Goal: Information Seeking & Learning: Learn about a topic

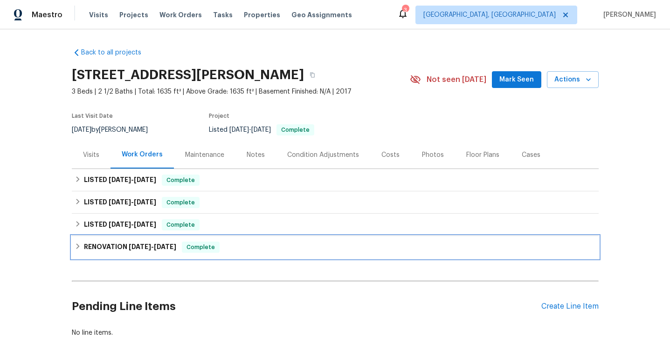
click at [176, 251] on h6 "RENOVATION 2/18/25 - 2/24/25" at bounding box center [130, 247] width 92 height 11
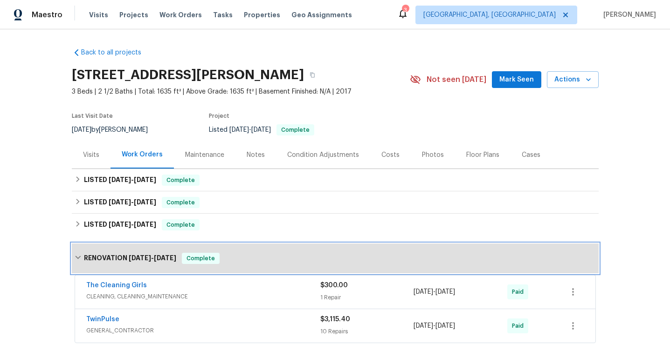
scroll to position [138, 0]
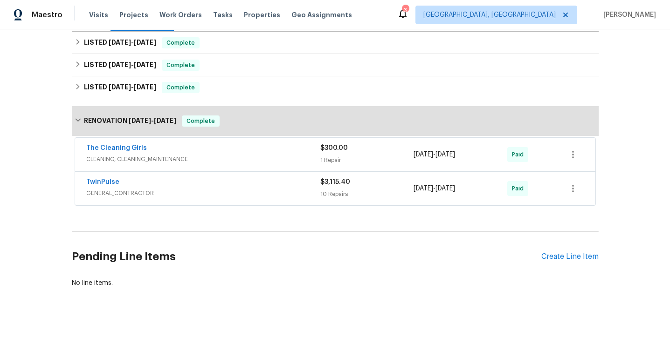
click at [196, 198] on div "TwinPulse GENERAL_CONTRACTOR" at bounding box center [203, 189] width 234 height 22
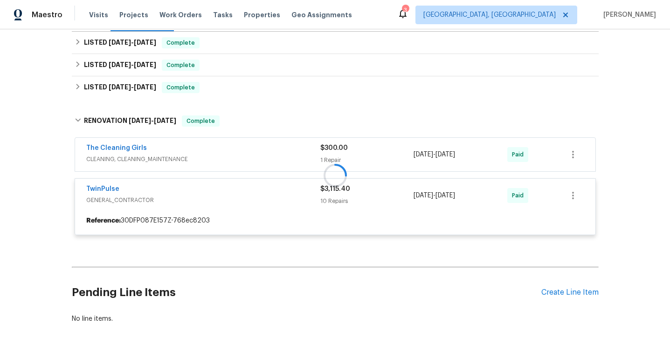
click at [208, 160] on div at bounding box center [335, 175] width 527 height 138
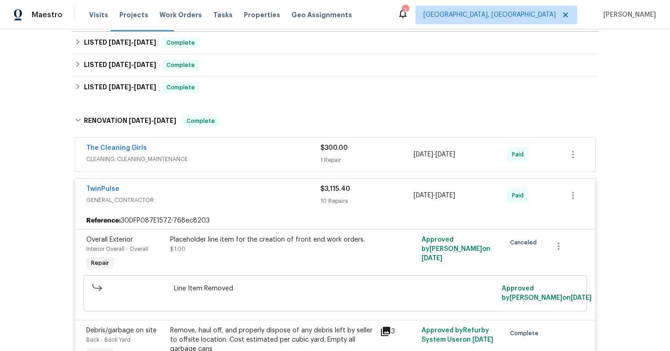
click at [251, 152] on div "The Cleaning Girls" at bounding box center [203, 149] width 234 height 11
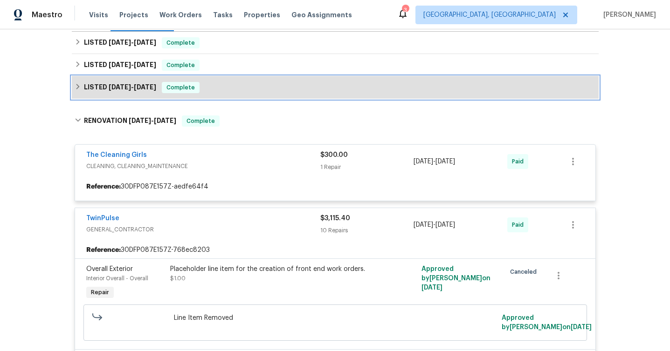
click at [244, 79] on div "LISTED 2/18/25 - 2/18/25 Complete" at bounding box center [335, 87] width 527 height 22
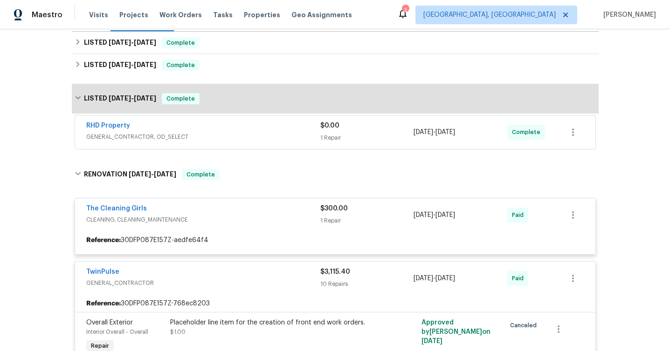
click at [241, 132] on span "GENERAL_CONTRACTOR, OD_SELECT" at bounding box center [203, 136] width 234 height 9
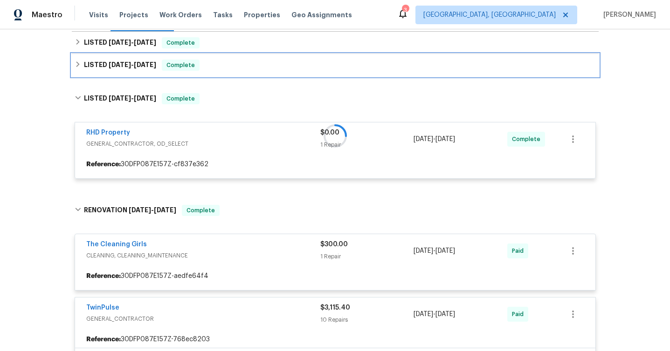
click at [238, 64] on div "LISTED 2/25/25 - 2/26/25 Complete" at bounding box center [335, 65] width 521 height 11
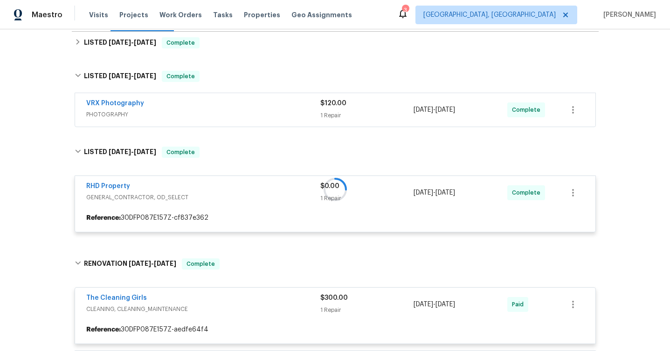
click at [228, 114] on span "PHOTOGRAPHY" at bounding box center [203, 114] width 234 height 9
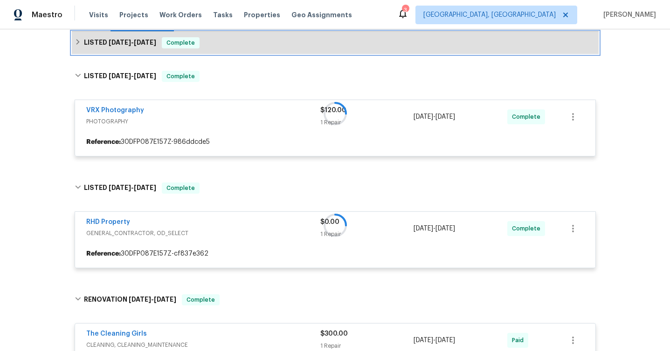
click at [244, 40] on div "LISTED 5/2/25 - 5/6/25 Complete" at bounding box center [335, 42] width 521 height 11
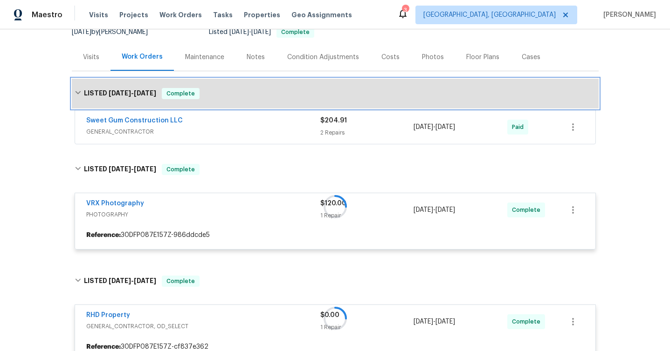
scroll to position [69, 0]
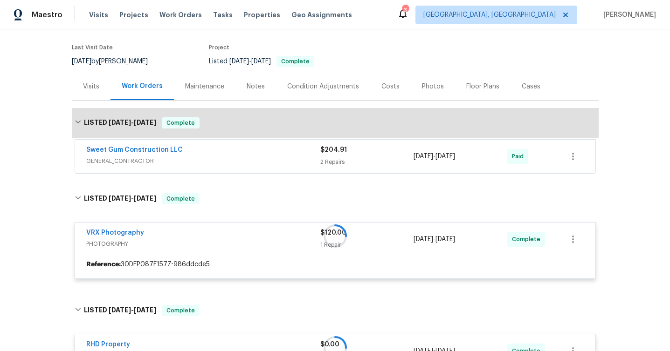
click at [247, 145] on div "Sweet Gum Construction LLC GENERAL_CONTRACTOR $204.91 2 Repairs 5/2/2025 - 5/6/…" at bounding box center [335, 157] width 520 height 34
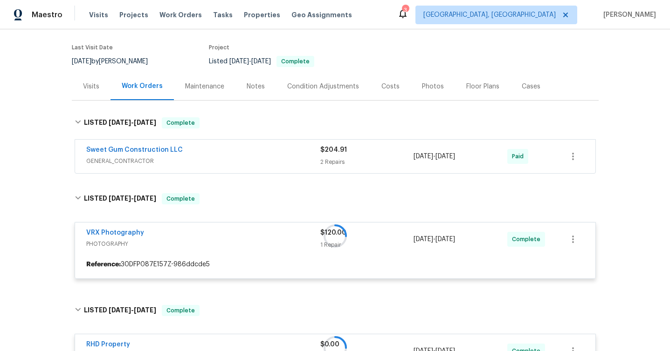
click at [247, 159] on span "GENERAL_CONTRACTOR" at bounding box center [203, 161] width 234 height 9
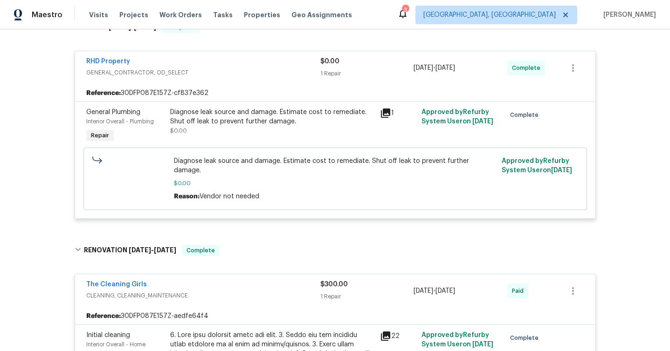
scroll to position [697, 0]
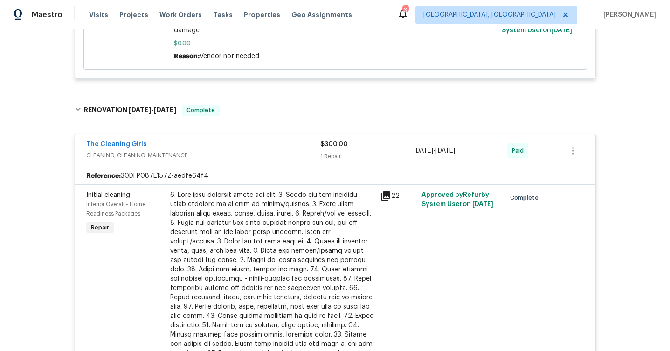
click at [382, 191] on icon at bounding box center [385, 196] width 11 height 11
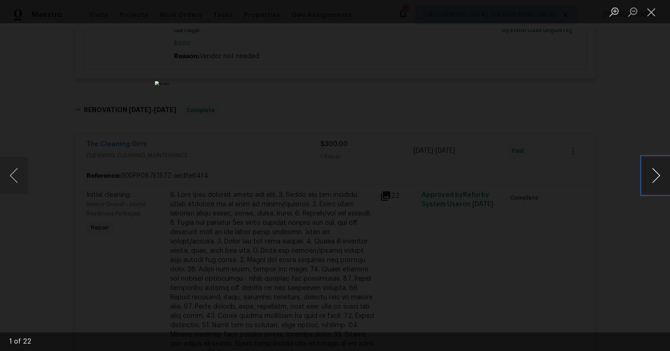
click at [647, 179] on button "Next image" at bounding box center [656, 175] width 28 height 37
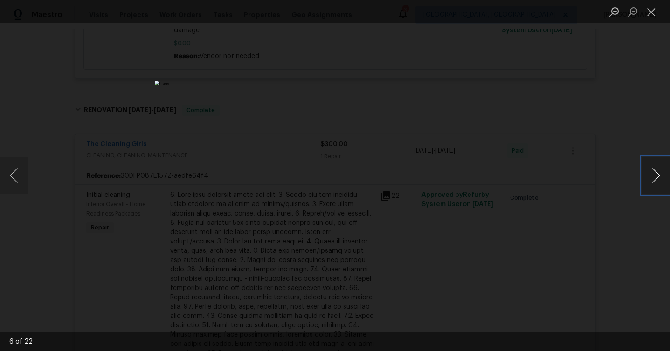
click at [647, 179] on button "Next image" at bounding box center [656, 175] width 28 height 37
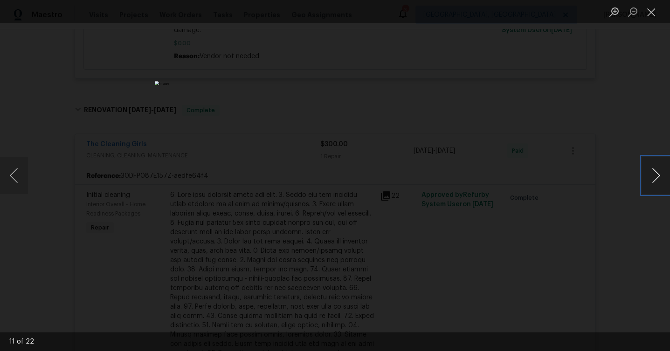
click at [647, 179] on button "Next image" at bounding box center [656, 175] width 28 height 37
click at [27, 178] on button "Previous image" at bounding box center [14, 175] width 28 height 37
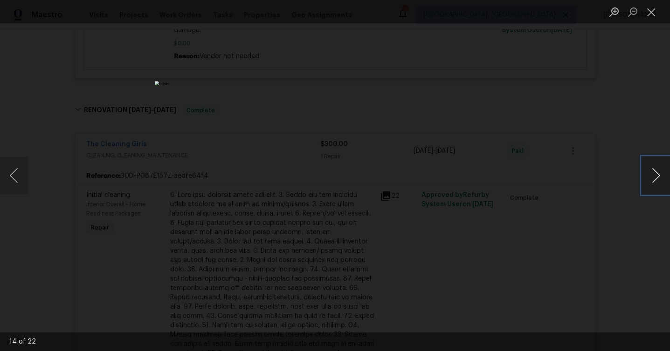
click at [650, 170] on button "Next image" at bounding box center [656, 175] width 28 height 37
click at [649, 170] on button "Next image" at bounding box center [656, 175] width 28 height 37
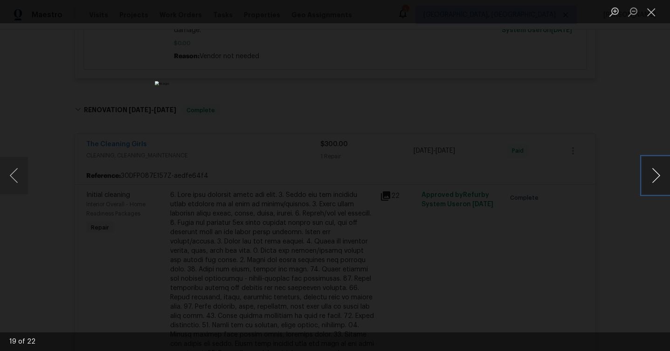
click at [649, 170] on button "Next image" at bounding box center [656, 175] width 28 height 37
click at [649, 169] on button "Next image" at bounding box center [656, 175] width 28 height 37
click at [594, 194] on div "Lightbox" at bounding box center [335, 175] width 670 height 351
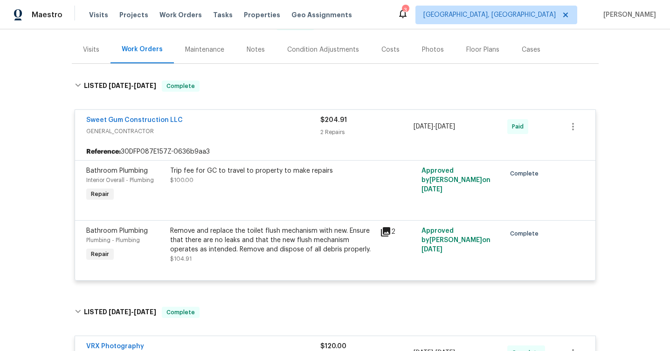
scroll to position [0, 0]
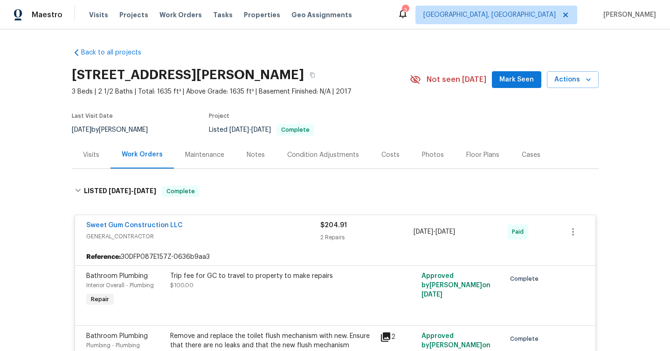
click at [86, 159] on div "Visits" at bounding box center [91, 155] width 16 height 9
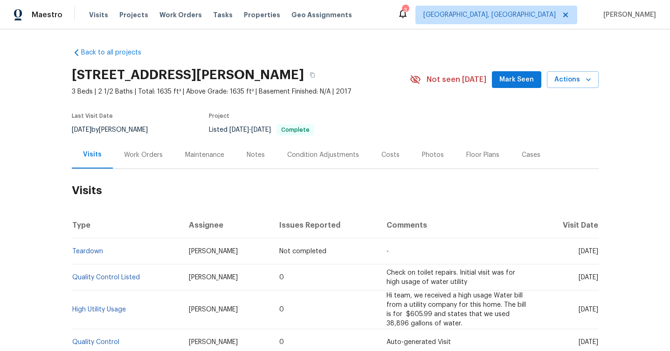
scroll to position [146, 0]
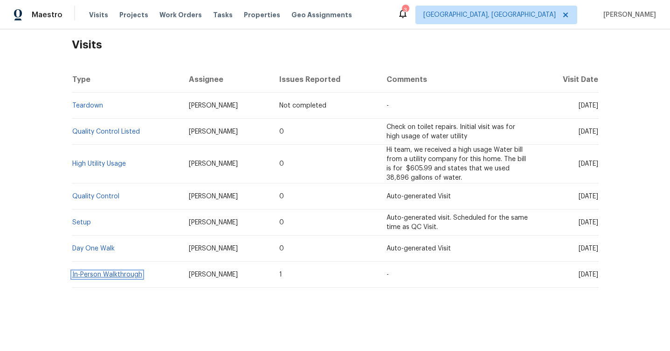
click at [106, 273] on link "In-Person Walkthrough" at bounding box center [107, 275] width 70 height 7
click at [100, 248] on link "Day One Walk" at bounding box center [93, 249] width 42 height 7
click at [86, 221] on link "Setup" at bounding box center [81, 223] width 19 height 7
click at [103, 198] on link "Quality Control" at bounding box center [95, 196] width 47 height 7
click at [107, 158] on td "High Utility Usage" at bounding box center [127, 164] width 110 height 39
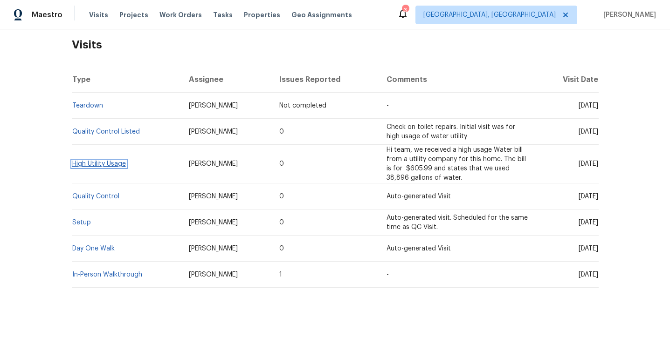
click at [109, 163] on link "High Utility Usage" at bounding box center [99, 164] width 54 height 7
click at [119, 133] on link "Quality Control Listed" at bounding box center [106, 132] width 68 height 7
click at [88, 103] on link "Teardown" at bounding box center [87, 106] width 31 height 7
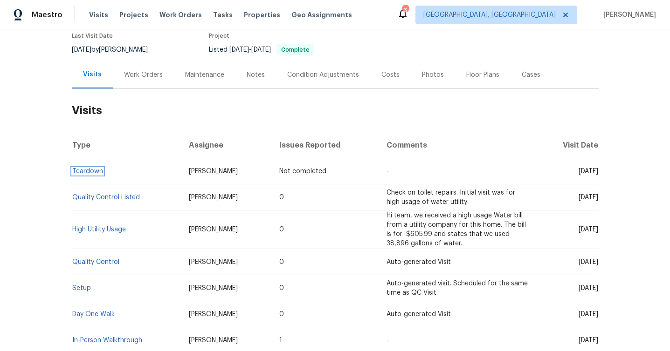
scroll to position [34, 0]
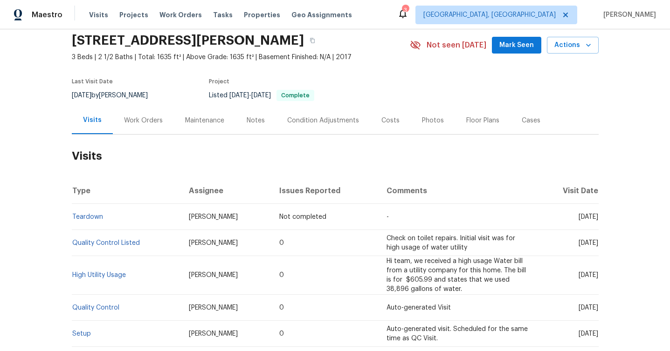
click at [143, 126] on div "Work Orders" at bounding box center [143, 121] width 61 height 28
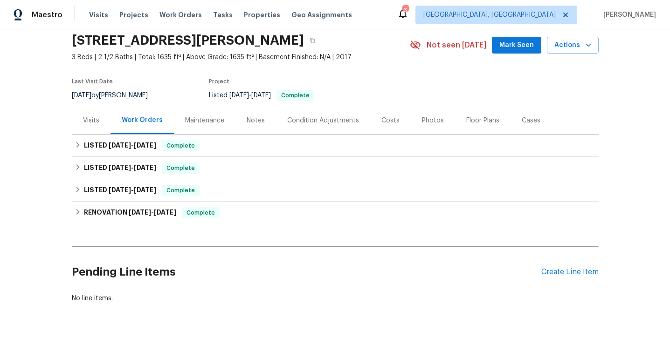
click at [197, 126] on div "Maintenance" at bounding box center [205, 121] width 62 height 28
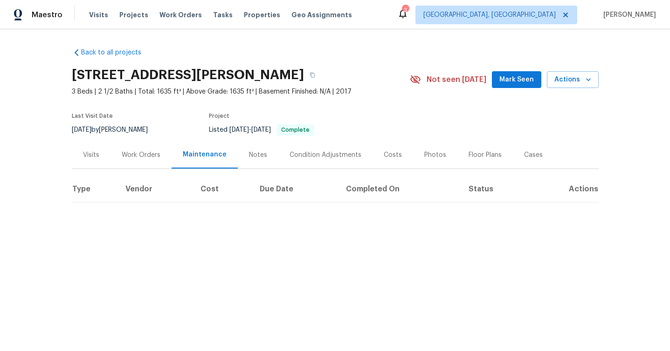
click at [255, 156] on div "Notes" at bounding box center [258, 155] width 18 height 9
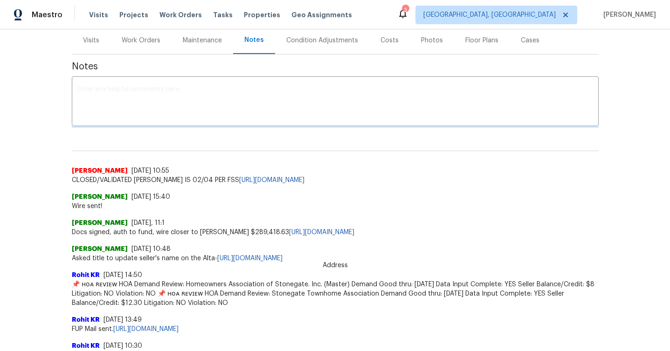
scroll to position [54, 0]
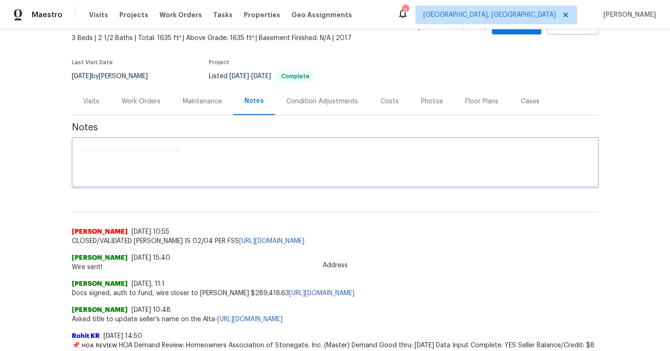
click at [322, 110] on div "Condition Adjustments" at bounding box center [322, 102] width 94 height 28
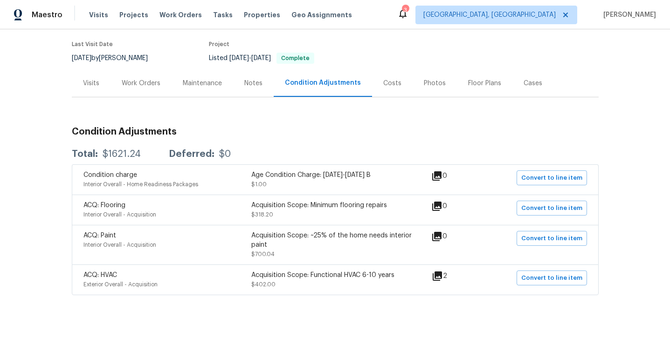
scroll to position [66, 0]
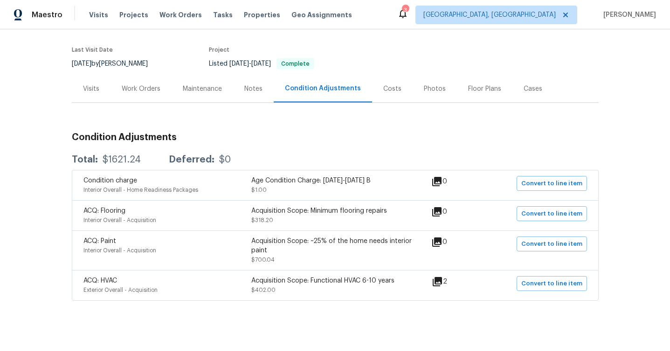
click at [442, 284] on icon at bounding box center [437, 281] width 9 height 9
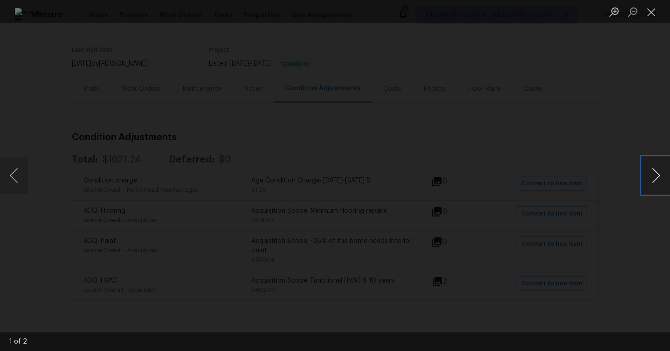
click at [654, 172] on button "Next image" at bounding box center [656, 175] width 28 height 37
click at [598, 150] on div "Lightbox" at bounding box center [335, 175] width 670 height 351
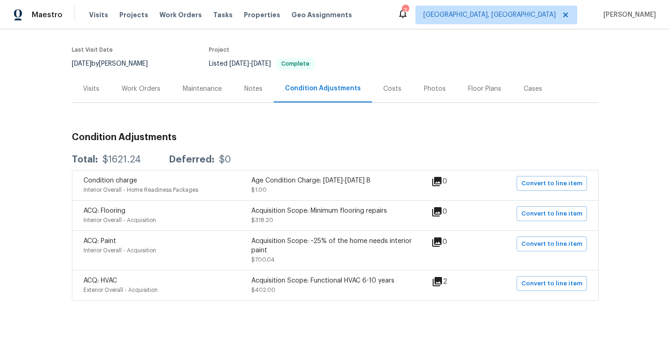
click at [399, 82] on div "Costs" at bounding box center [392, 89] width 41 height 28
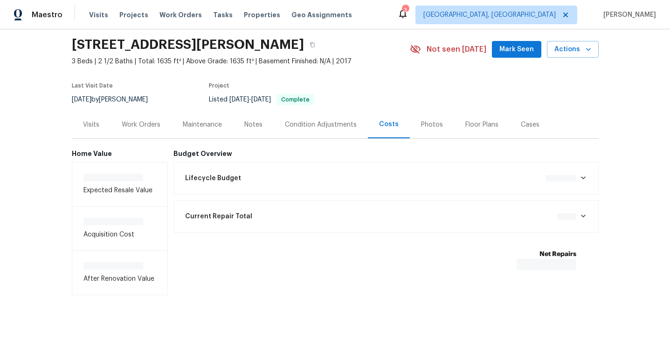
scroll to position [30, 0]
click at [251, 123] on div "Notes" at bounding box center [253, 124] width 18 height 9
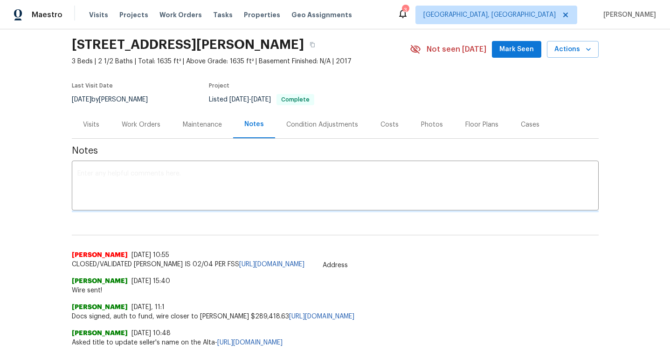
scroll to position [66, 0]
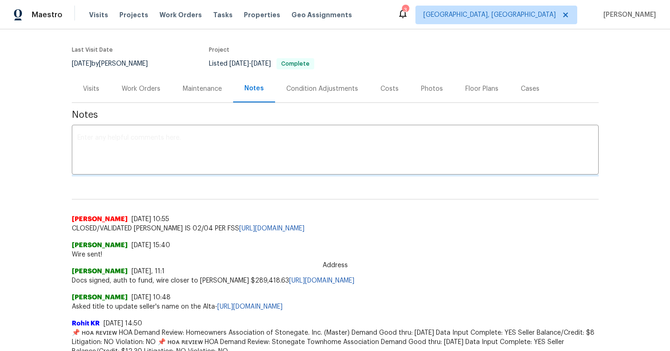
click at [220, 95] on div "Maintenance" at bounding box center [203, 89] width 62 height 28
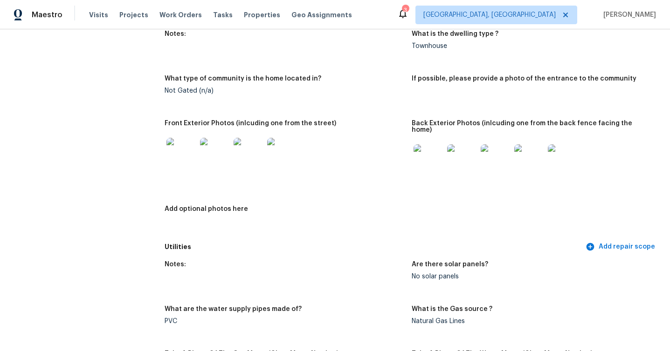
scroll to position [392, 0]
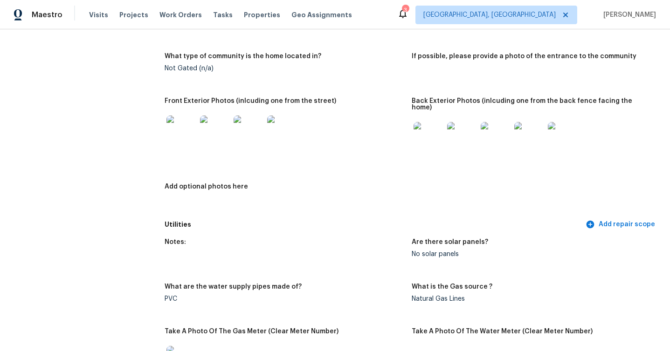
click at [179, 140] on img at bounding box center [181, 131] width 30 height 30
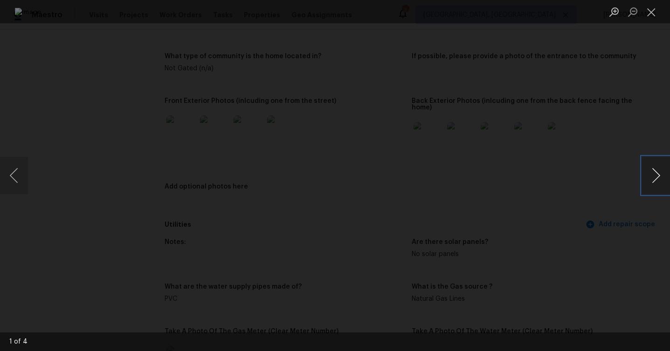
click at [665, 173] on button "Next image" at bounding box center [656, 175] width 28 height 37
click at [664, 172] on button "Next image" at bounding box center [656, 175] width 28 height 37
click at [592, 203] on div "Lightbox" at bounding box center [335, 175] width 670 height 351
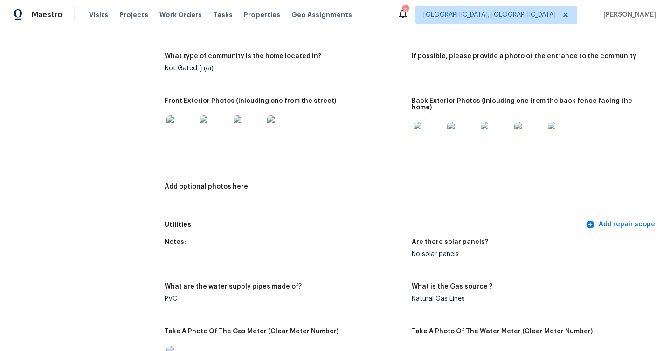
click at [430, 137] on img at bounding box center [428, 137] width 30 height 30
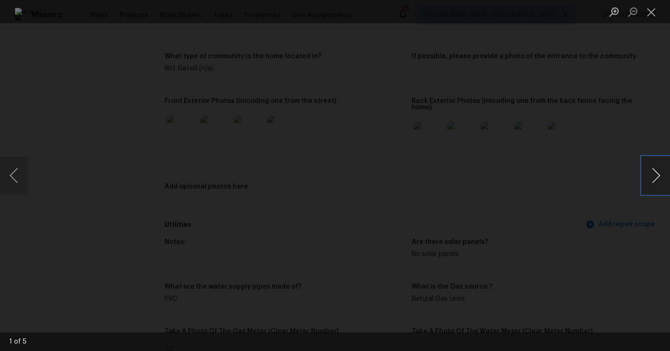
click at [655, 179] on button "Next image" at bounding box center [656, 175] width 28 height 37
click at [23, 171] on button "Previous image" at bounding box center [14, 175] width 28 height 37
click at [661, 183] on button "Next image" at bounding box center [656, 175] width 28 height 37
click at [14, 169] on button "Previous image" at bounding box center [14, 175] width 28 height 37
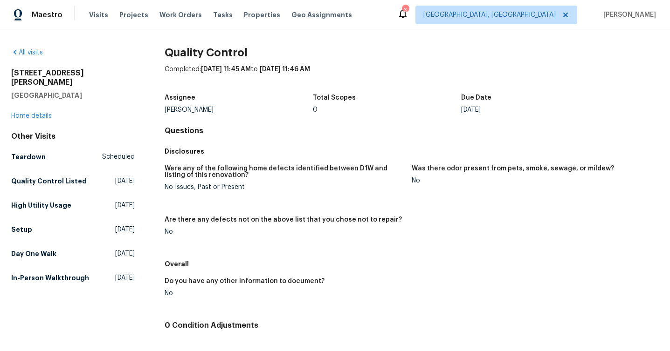
scroll to position [69, 0]
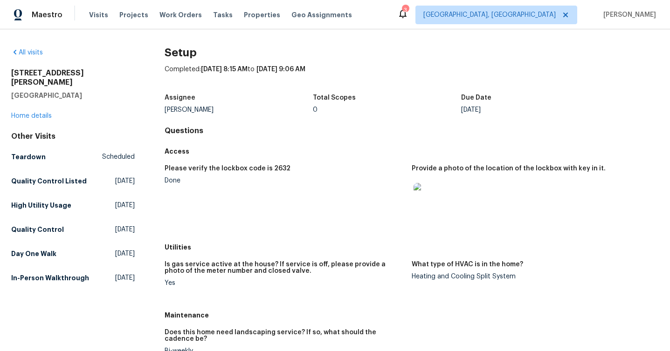
click at [436, 198] on img at bounding box center [428, 198] width 30 height 30
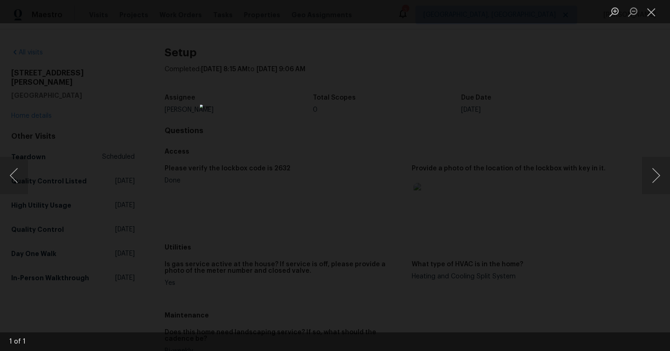
click at [581, 154] on div "Lightbox" at bounding box center [335, 175] width 670 height 351
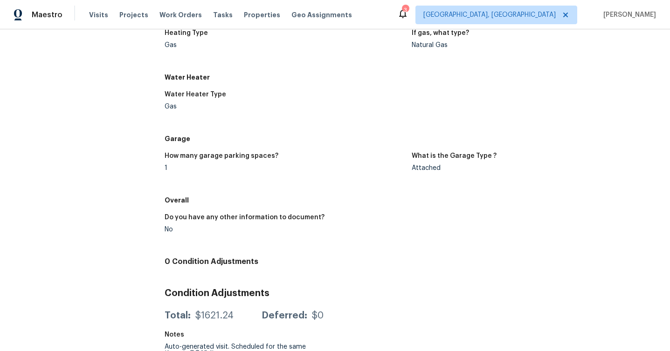
scroll to position [766, 0]
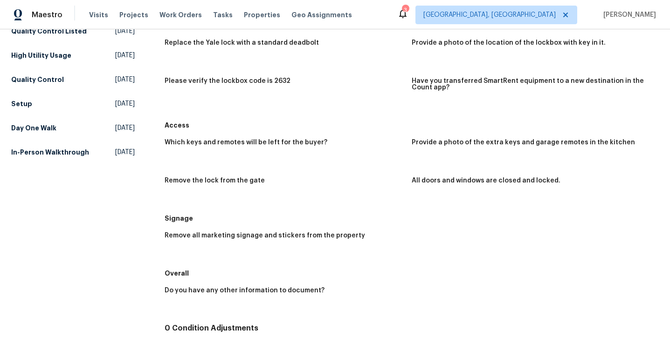
scroll to position [191, 0]
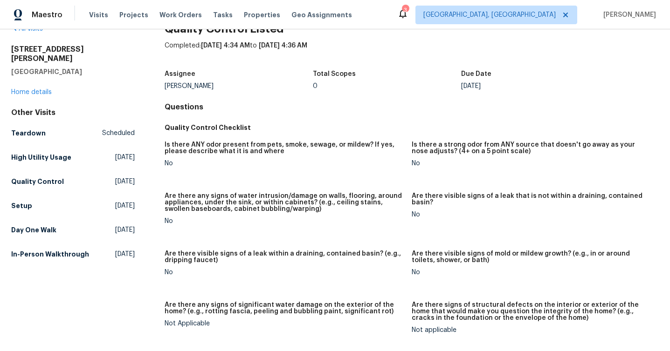
scroll to position [4, 0]
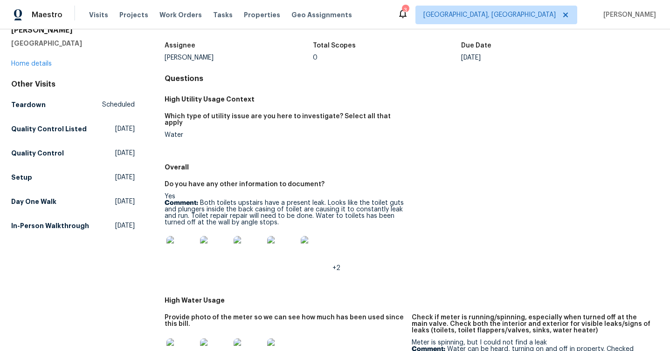
scroll to position [76, 0]
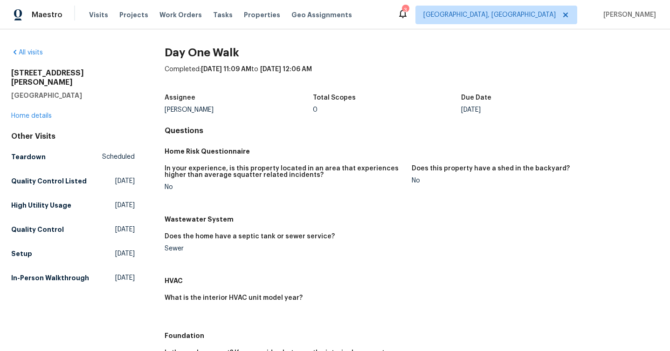
scroll to position [235, 0]
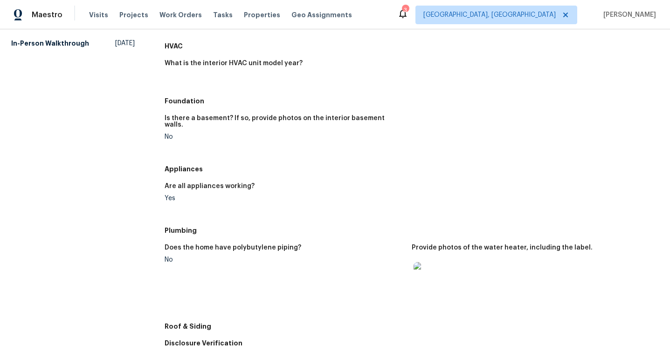
click at [421, 270] on img at bounding box center [428, 277] width 30 height 30
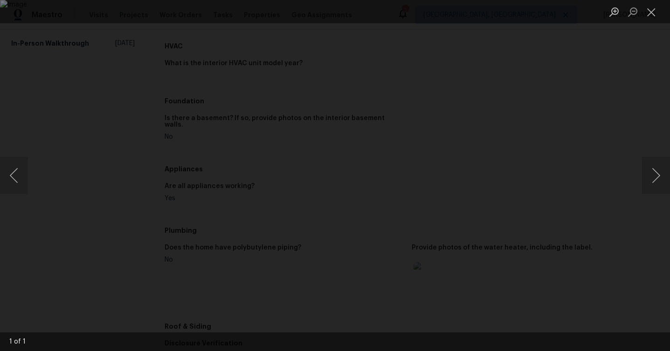
click at [627, 226] on div "Lightbox" at bounding box center [335, 175] width 670 height 351
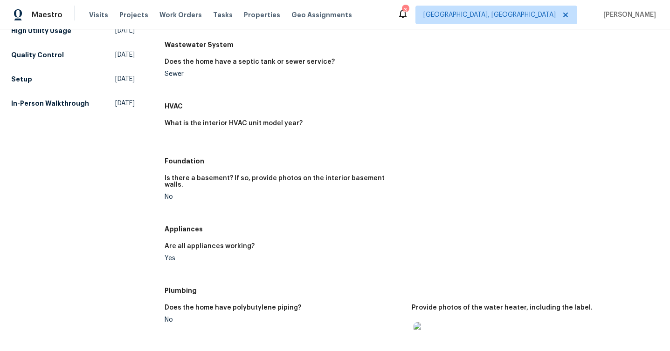
scroll to position [0, 0]
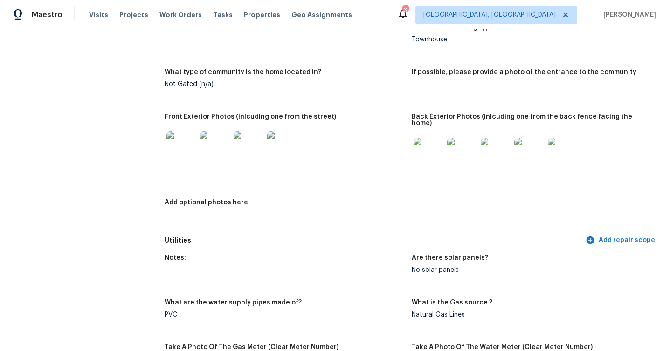
scroll to position [381, 0]
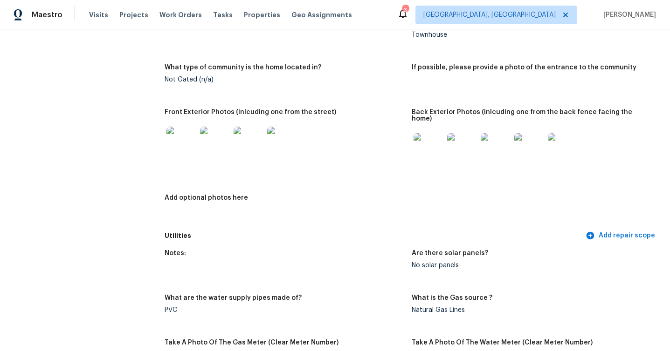
click at [427, 150] on img at bounding box center [428, 148] width 30 height 30
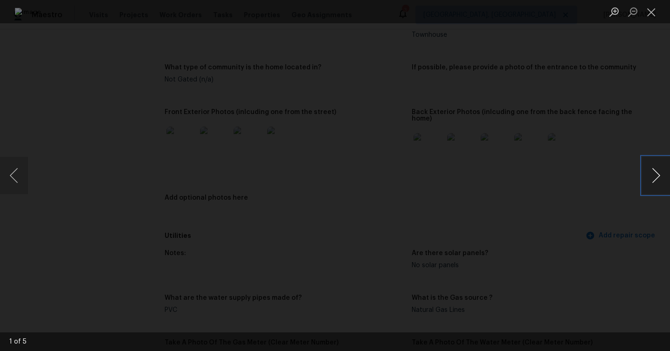
click at [659, 180] on button "Next image" at bounding box center [656, 175] width 28 height 37
click at [182, 176] on img "Lightbox" at bounding box center [335, 176] width 640 height 336
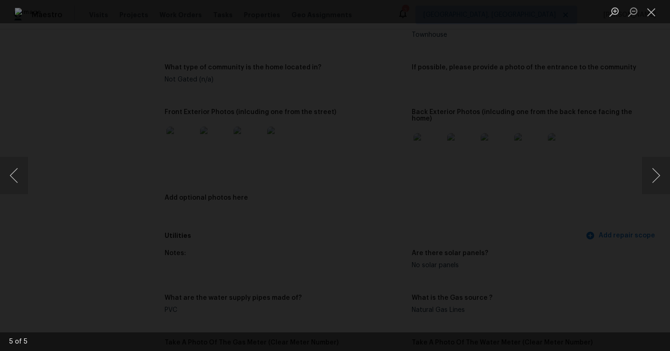
click at [635, 204] on div "Lightbox" at bounding box center [335, 175] width 670 height 351
click at [661, 6] on ul "Lightbox" at bounding box center [637, 11] width 65 height 23
click at [656, 18] on button "Close lightbox" at bounding box center [651, 12] width 19 height 16
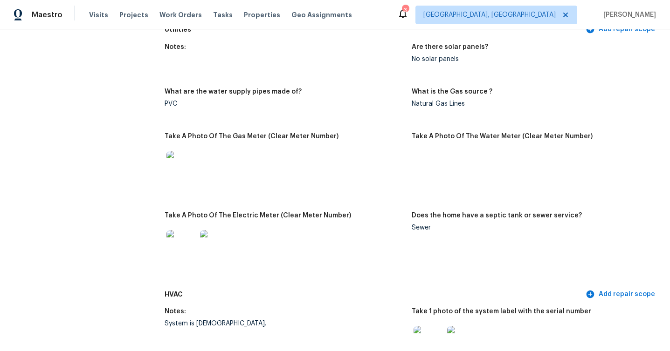
scroll to position [629, 0]
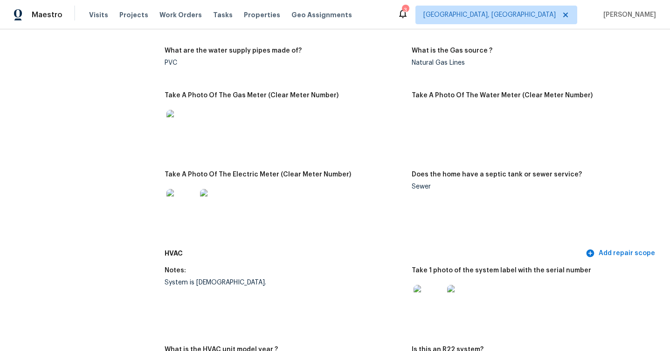
click at [184, 191] on img at bounding box center [181, 204] width 30 height 30
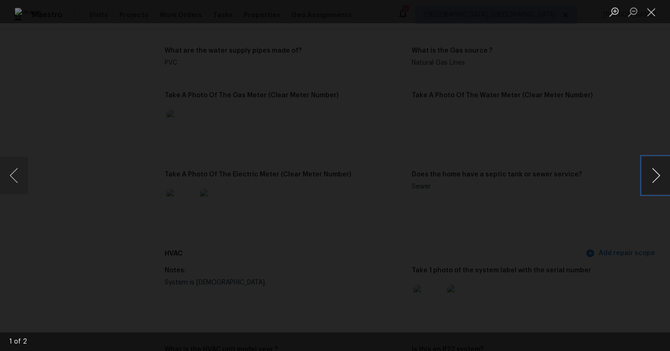
click at [651, 174] on button "Next image" at bounding box center [656, 175] width 28 height 37
click at [625, 217] on div "Lightbox" at bounding box center [335, 175] width 670 height 351
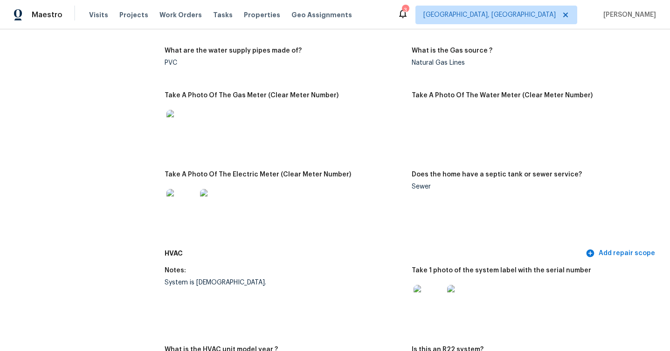
click at [429, 295] on img at bounding box center [428, 300] width 30 height 30
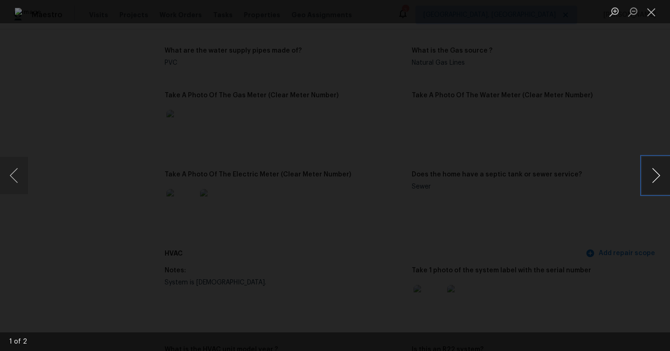
click at [655, 169] on button "Next image" at bounding box center [656, 175] width 28 height 37
click at [628, 248] on div "Lightbox" at bounding box center [335, 175] width 670 height 351
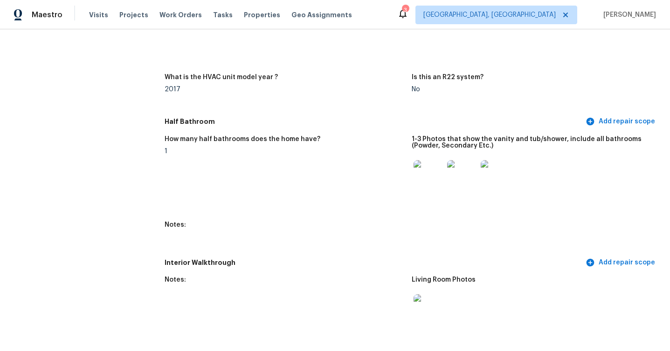
scroll to position [955, 0]
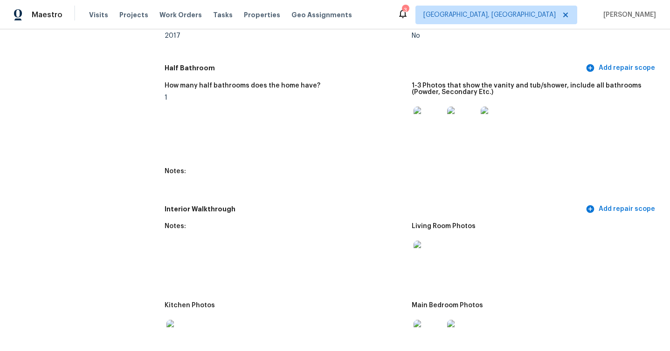
click at [429, 108] on img at bounding box center [428, 122] width 30 height 30
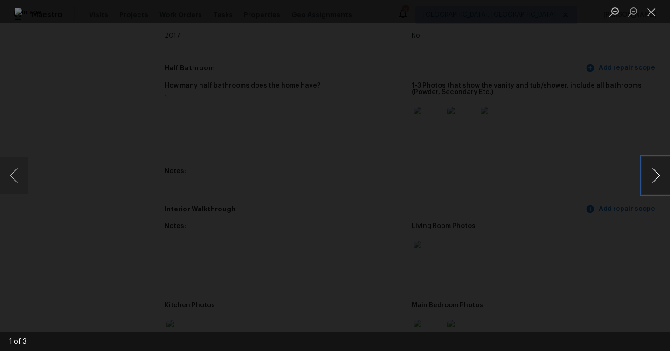
click at [661, 180] on button "Next image" at bounding box center [656, 175] width 28 height 37
click at [17, 179] on button "Previous image" at bounding box center [14, 175] width 28 height 37
click at [649, 170] on button "Next image" at bounding box center [656, 175] width 28 height 37
click at [631, 220] on div "Lightbox" at bounding box center [335, 175] width 670 height 351
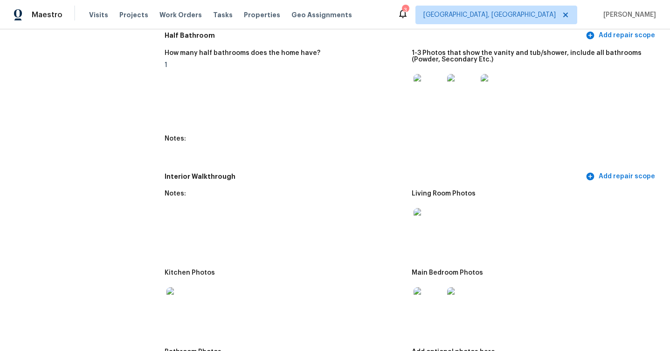
scroll to position [1007, 0]
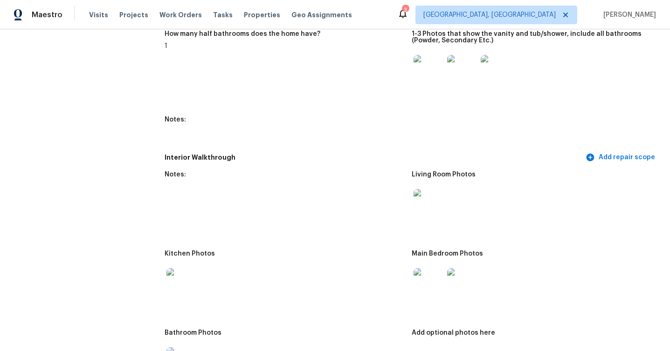
click at [431, 204] on img at bounding box center [428, 204] width 30 height 30
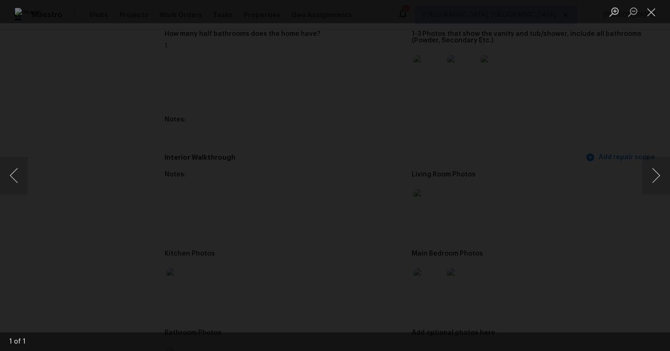
click at [632, 271] on div "Lightbox" at bounding box center [335, 175] width 670 height 351
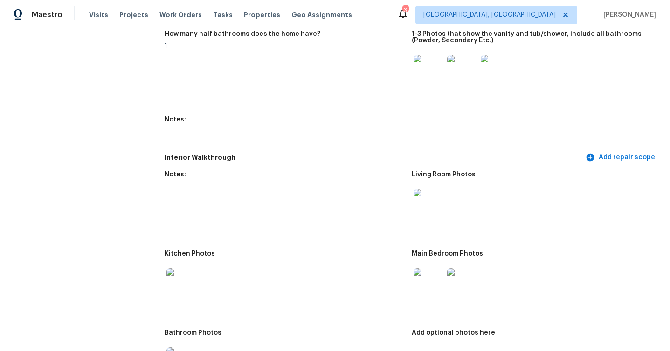
click at [173, 282] on img at bounding box center [181, 284] width 30 height 30
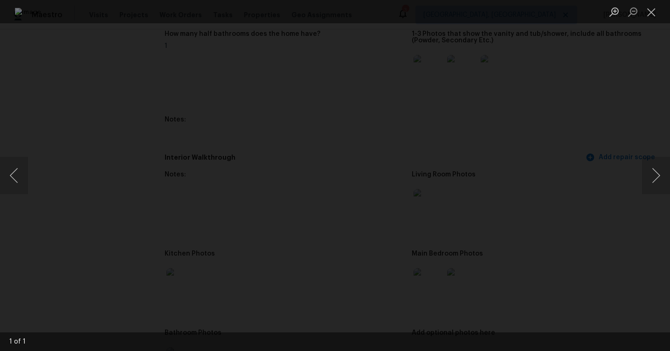
click at [608, 243] on div "Lightbox" at bounding box center [335, 175] width 670 height 351
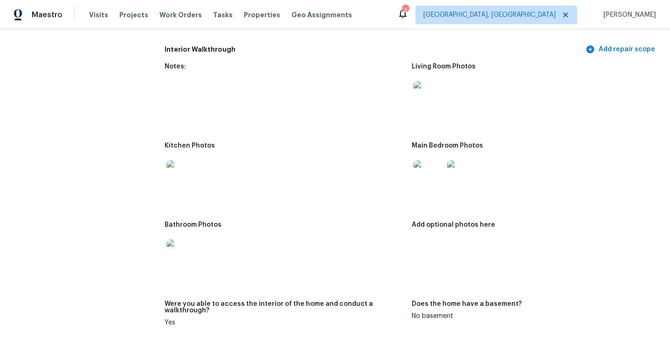
scroll to position [1159, 0]
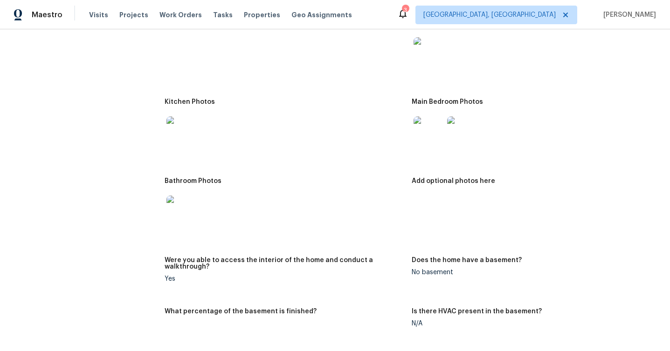
click at [431, 135] on img at bounding box center [428, 132] width 30 height 30
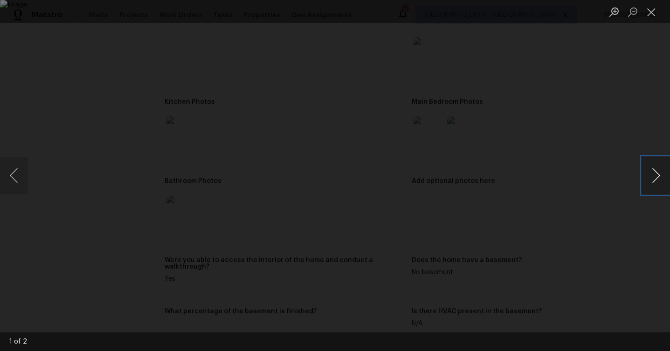
click at [649, 178] on button "Next image" at bounding box center [656, 175] width 28 height 37
click at [627, 215] on div "Lightbox" at bounding box center [335, 175] width 670 height 351
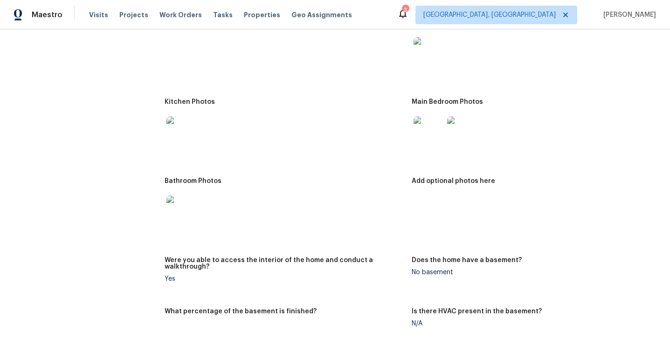
click at [199, 211] on div at bounding box center [285, 210] width 240 height 41
click at [188, 207] on img at bounding box center [181, 211] width 30 height 30
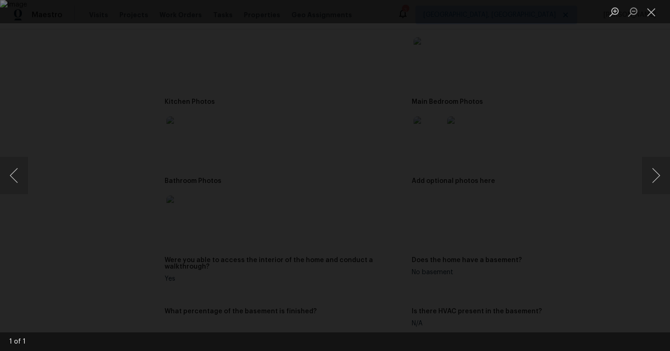
click at [642, 208] on div "Lightbox" at bounding box center [335, 175] width 670 height 351
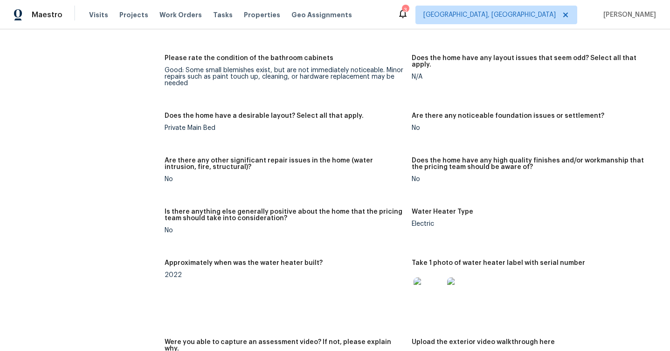
scroll to position [1625, 0]
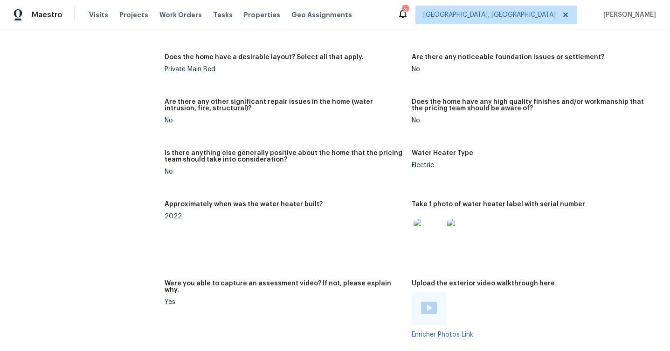
click at [420, 220] on img at bounding box center [428, 234] width 30 height 30
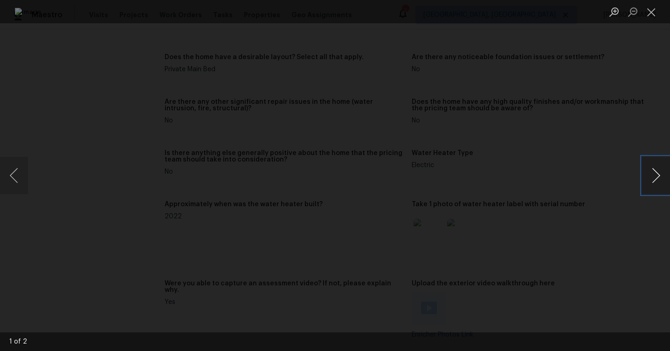
click at [647, 173] on button "Next image" at bounding box center [656, 175] width 28 height 37
click at [613, 240] on div "This image failed to load" at bounding box center [335, 175] width 670 height 351
click at [651, 15] on button "Close lightbox" at bounding box center [651, 12] width 19 height 16
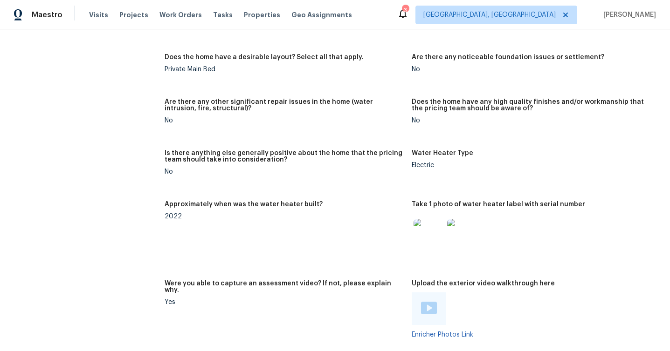
click at [467, 219] on img at bounding box center [462, 234] width 30 height 30
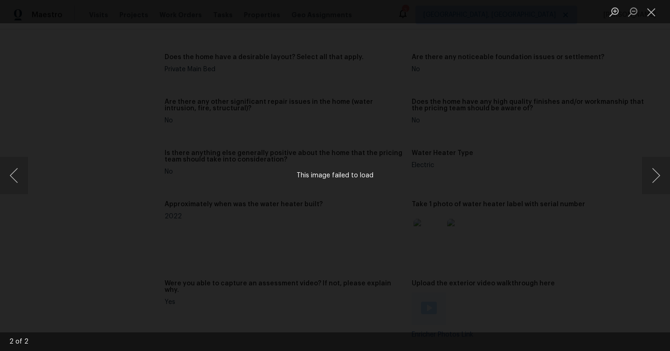
click at [182, 111] on div "This image failed to load" at bounding box center [335, 175] width 670 height 351
click at [410, 234] on div "This image failed to load" at bounding box center [335, 175] width 670 height 351
click at [367, 189] on div "This image failed to load" at bounding box center [335, 175] width 670 height 351
click at [661, 14] on ul "Lightbox" at bounding box center [637, 11] width 65 height 23
click at [656, 14] on button "Close lightbox" at bounding box center [651, 12] width 19 height 16
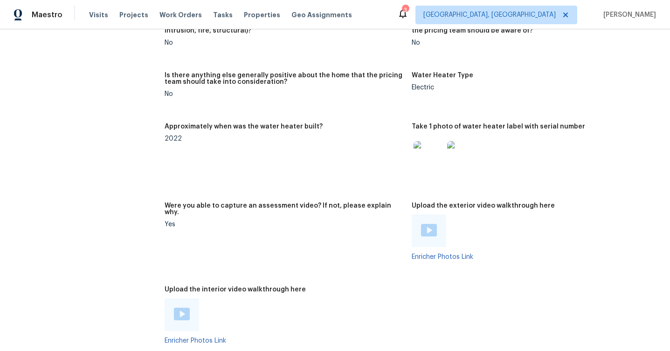
scroll to position [1741, 0]
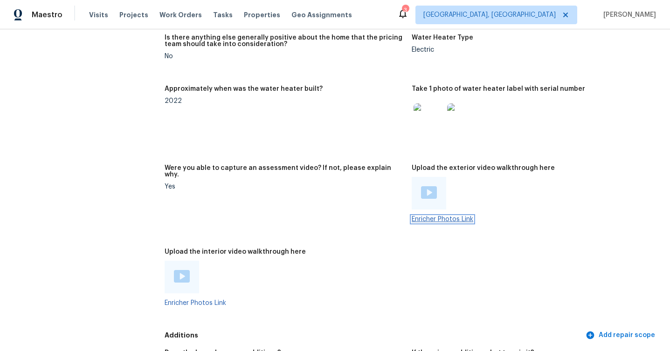
click at [467, 216] on link "Enricher Photos Link" at bounding box center [443, 219] width 62 height 7
click at [210, 300] on link "Enricher Photos Link" at bounding box center [196, 303] width 62 height 7
click at [432, 186] on img at bounding box center [429, 192] width 16 height 13
click at [183, 270] on img at bounding box center [182, 276] width 16 height 13
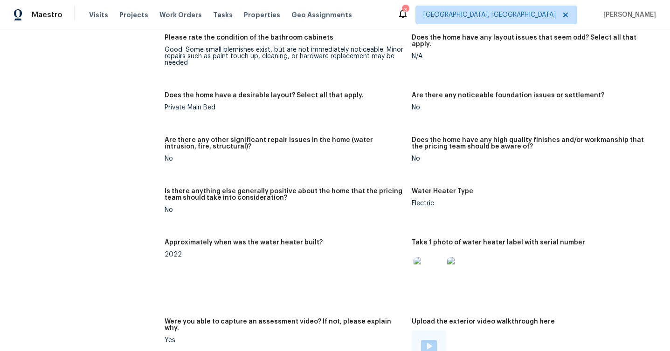
scroll to position [438, 0]
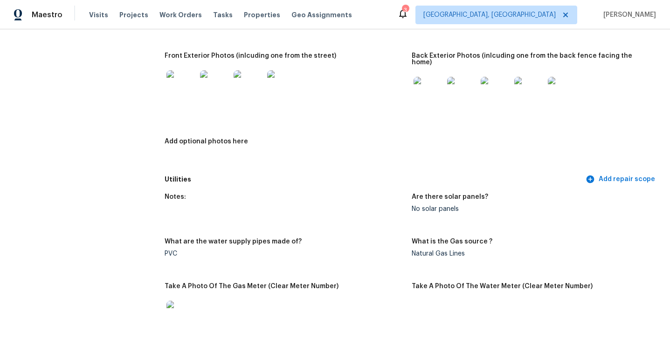
click at [556, 87] on img at bounding box center [563, 92] width 30 height 30
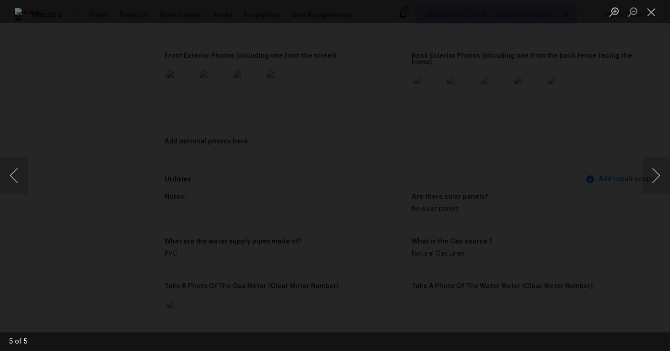
click at [616, 108] on div "Lightbox" at bounding box center [335, 175] width 670 height 351
click at [659, 173] on button "Next image" at bounding box center [656, 175] width 28 height 37
click at [652, 19] on button "Close lightbox" at bounding box center [651, 12] width 19 height 16
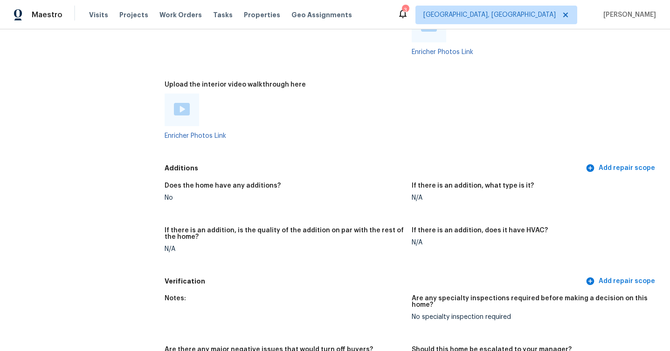
scroll to position [1702, 0]
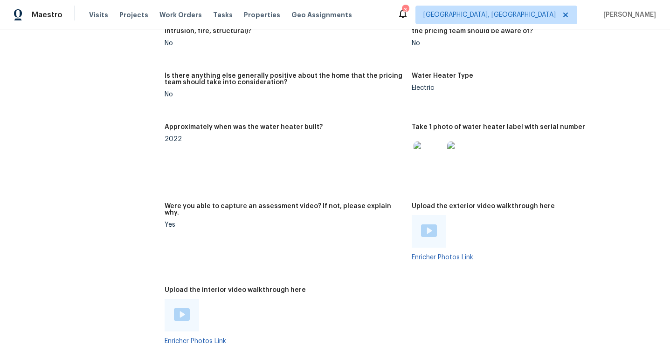
click at [424, 225] on img at bounding box center [429, 231] width 16 height 13
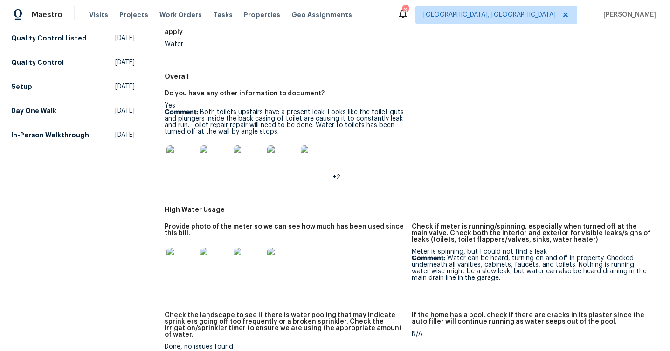
scroll to position [165, 0]
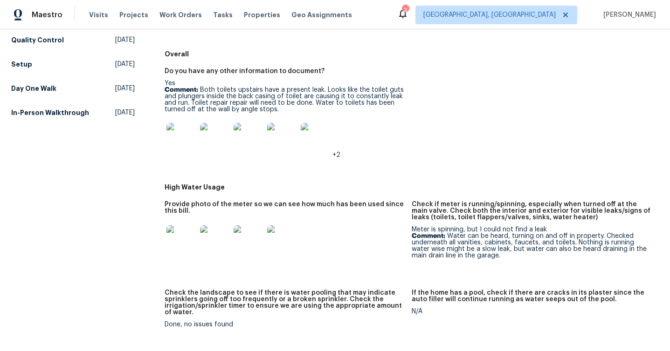
click at [195, 125] on img at bounding box center [181, 138] width 30 height 30
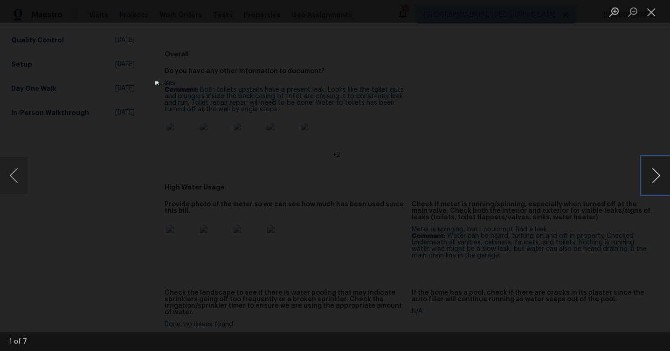
click at [657, 172] on button "Next image" at bounding box center [656, 175] width 28 height 37
click at [655, 15] on button "Close lightbox" at bounding box center [651, 12] width 19 height 16
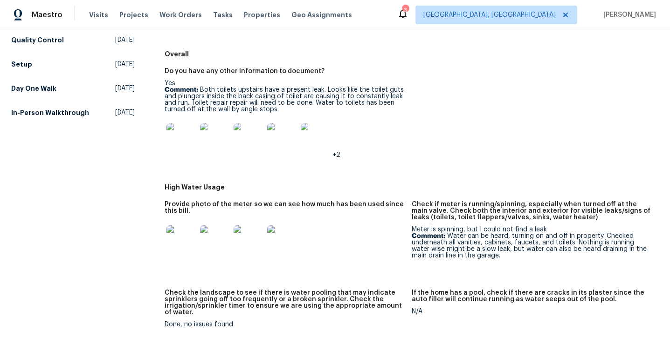
scroll to position [389, 0]
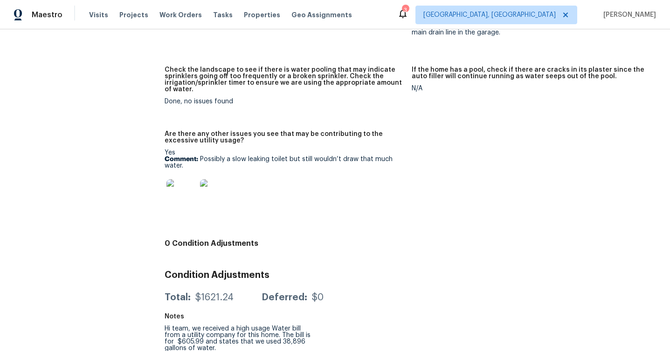
click at [172, 185] on img at bounding box center [181, 194] width 30 height 30
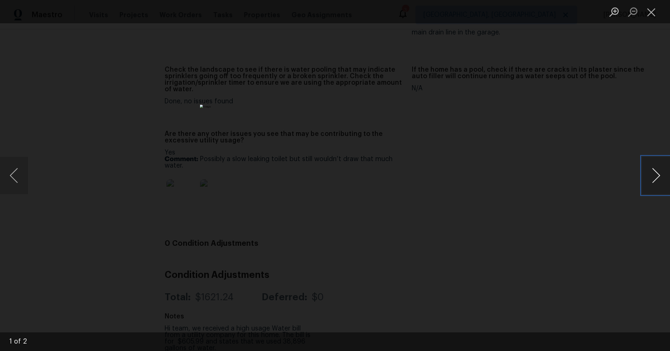
click at [647, 174] on button "Next image" at bounding box center [656, 175] width 28 height 37
click at [515, 178] on div "Lightbox" at bounding box center [335, 175] width 670 height 351
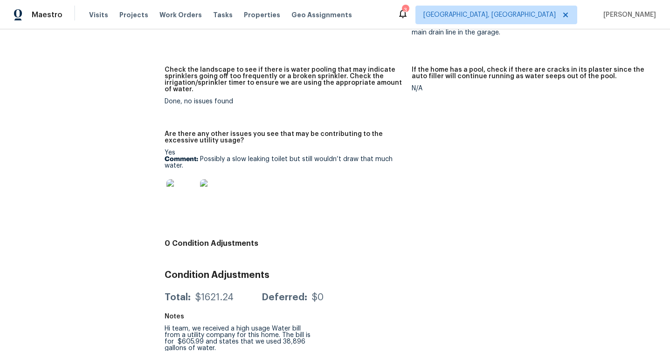
scroll to position [185, 0]
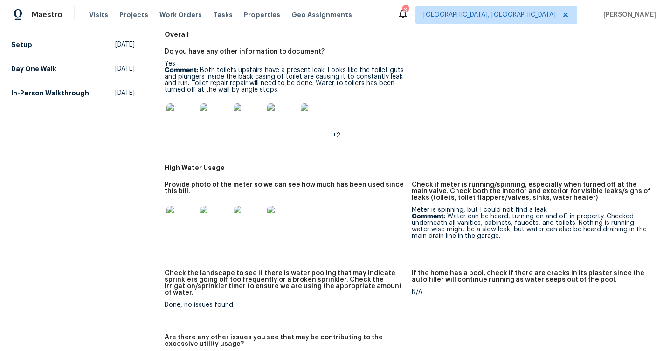
click at [188, 103] on img at bounding box center [181, 118] width 30 height 30
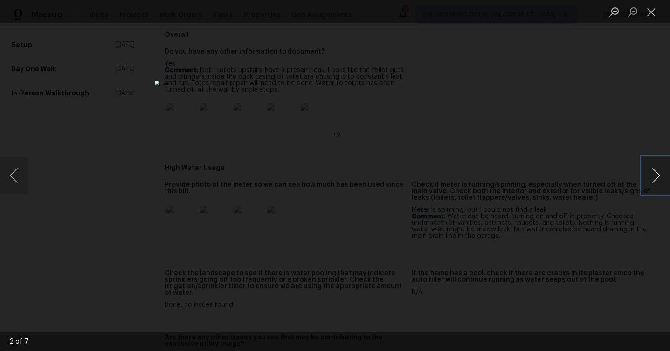
click at [656, 180] on button "Next image" at bounding box center [656, 175] width 28 height 37
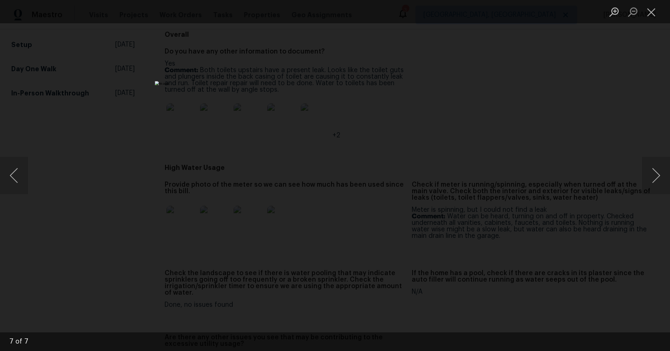
click at [591, 215] on div "Lightbox" at bounding box center [335, 175] width 670 height 351
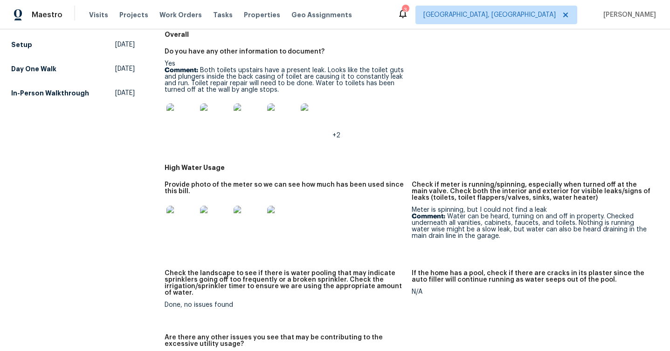
click at [191, 108] on img at bounding box center [181, 118] width 30 height 30
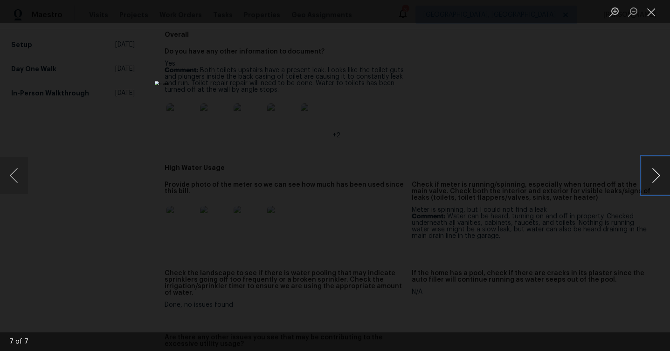
click at [653, 180] on button "Next image" at bounding box center [656, 175] width 28 height 37
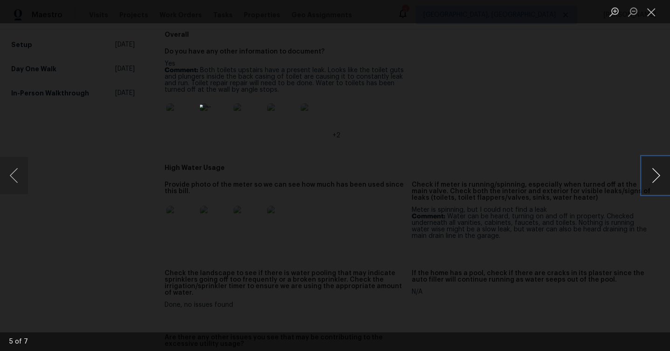
click at [653, 180] on button "Next image" at bounding box center [656, 175] width 28 height 37
click at [573, 201] on div "Lightbox" at bounding box center [335, 175] width 670 height 351
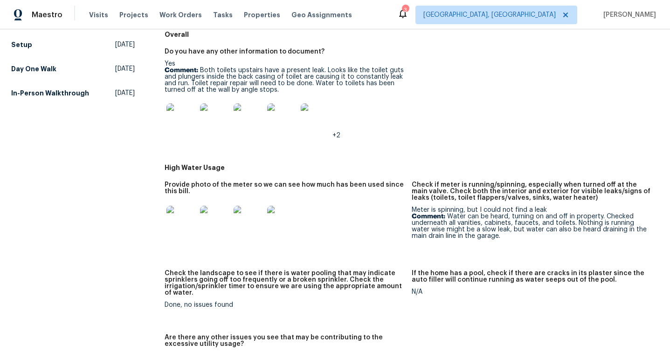
click at [180, 214] on img at bounding box center [181, 221] width 30 height 30
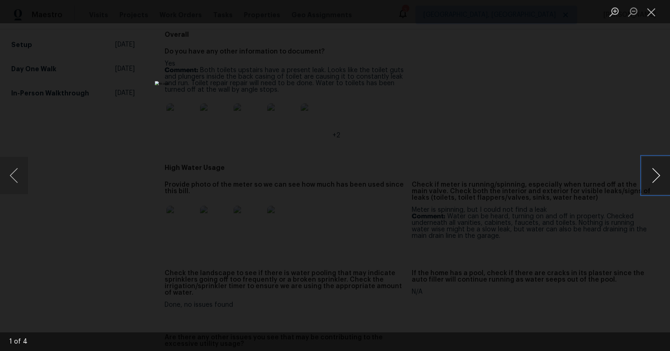
click at [659, 170] on button "Next image" at bounding box center [656, 175] width 28 height 37
click at [561, 241] on div "Lightbox" at bounding box center [335, 175] width 670 height 351
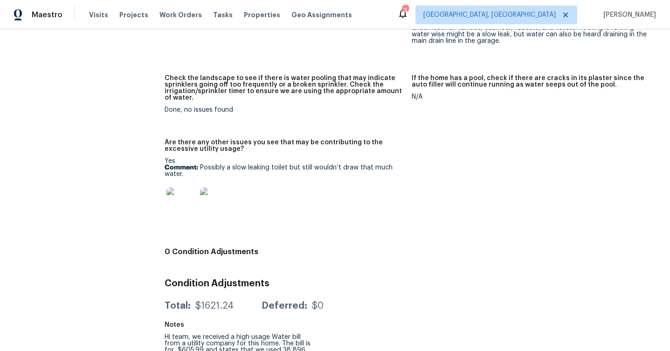
scroll to position [389, 0]
